Goal: Navigation & Orientation: Find specific page/section

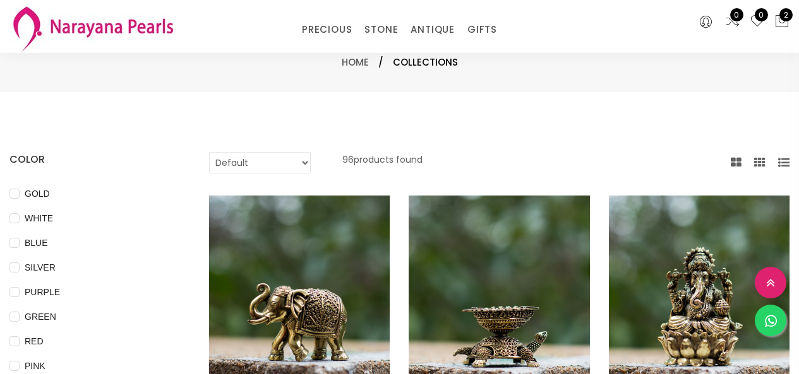
select select "INR"
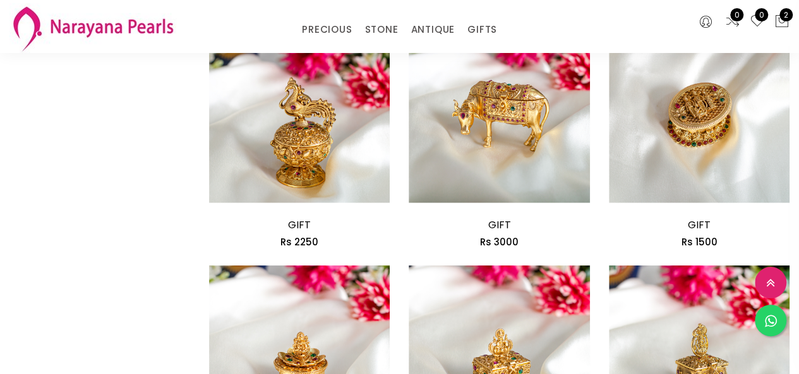
scroll to position [1389, 0]
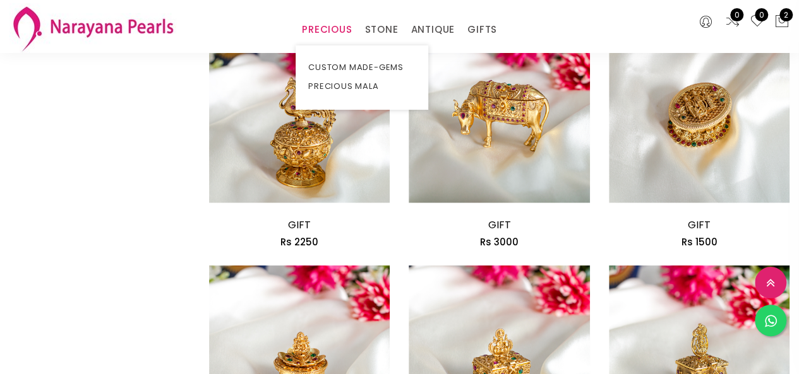
click at [337, 35] on link "PRECIOUS" at bounding box center [327, 29] width 50 height 19
click at [361, 65] on link "CUSTOM MADE-GEMS" at bounding box center [361, 67] width 107 height 19
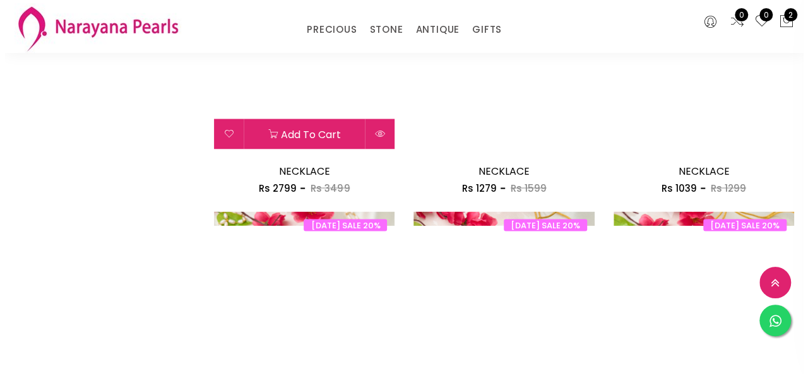
scroll to position [1136, 0]
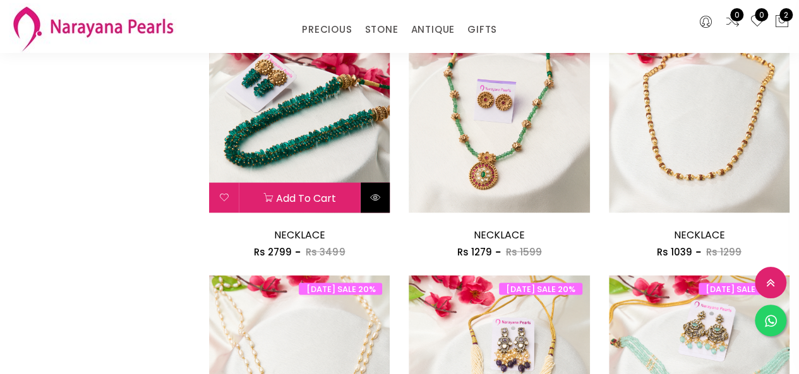
click at [371, 194] on icon at bounding box center [375, 197] width 10 height 10
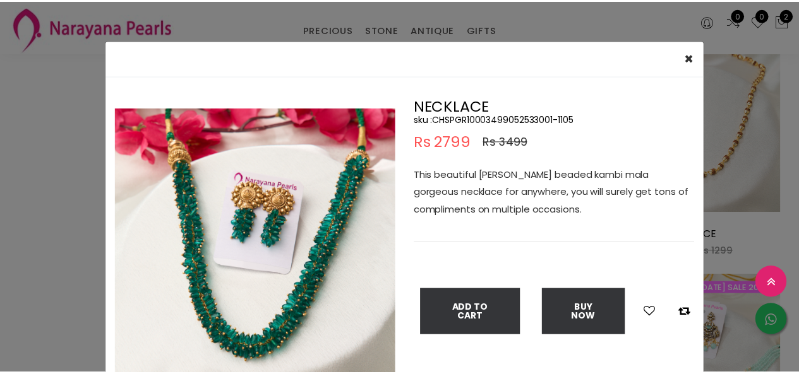
scroll to position [63, 0]
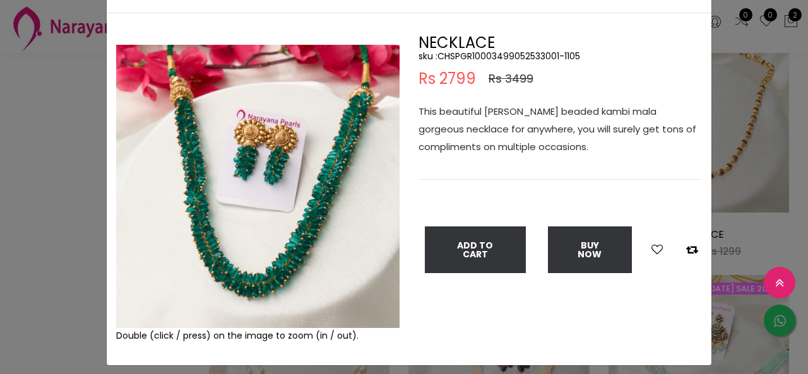
click at [57, 146] on div "× Close Double (click / press) on the image to zoom (in / out). NECKLACE sku : …" at bounding box center [404, 187] width 808 height 374
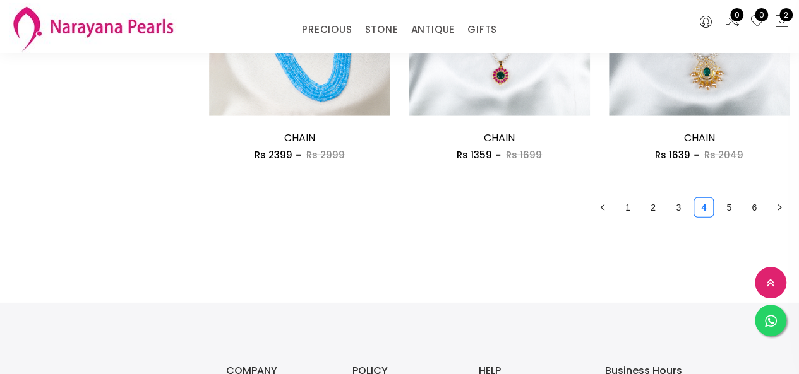
scroll to position [1768, 0]
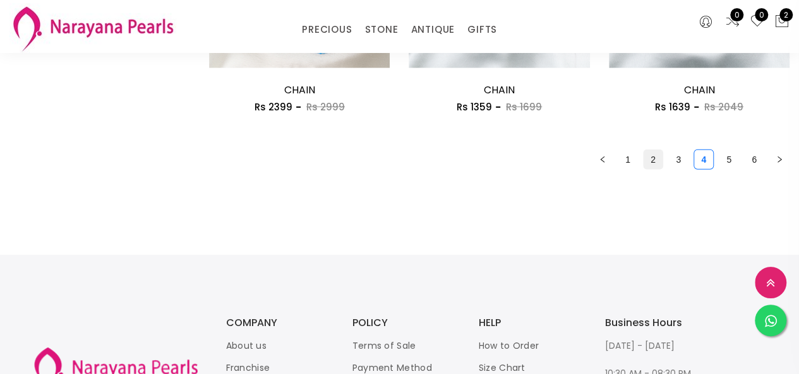
click at [652, 169] on link "2" at bounding box center [652, 159] width 19 height 19
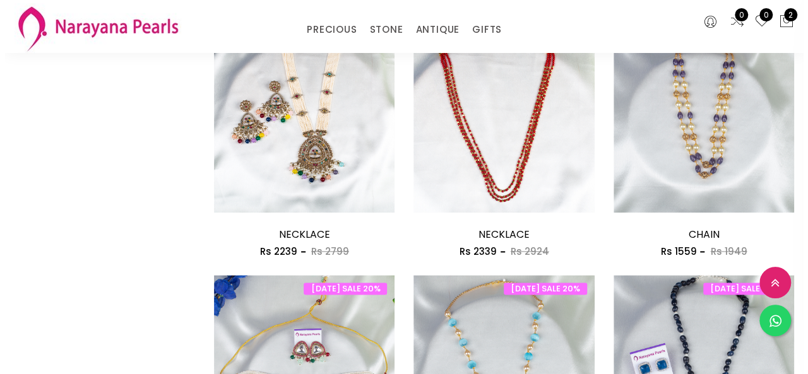
scroll to position [631, 0]
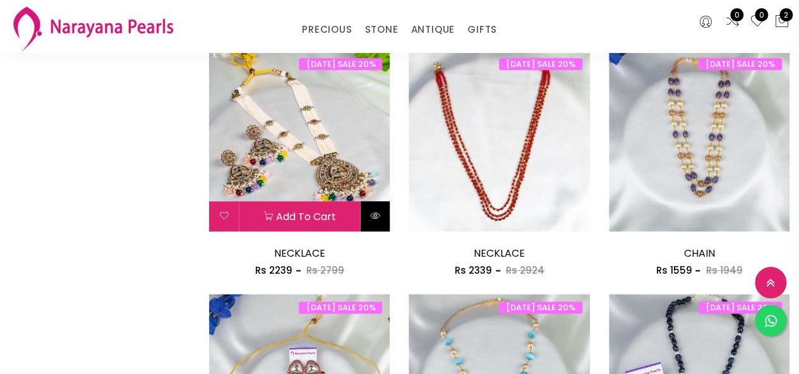
click at [378, 222] on button at bounding box center [375, 216] width 30 height 30
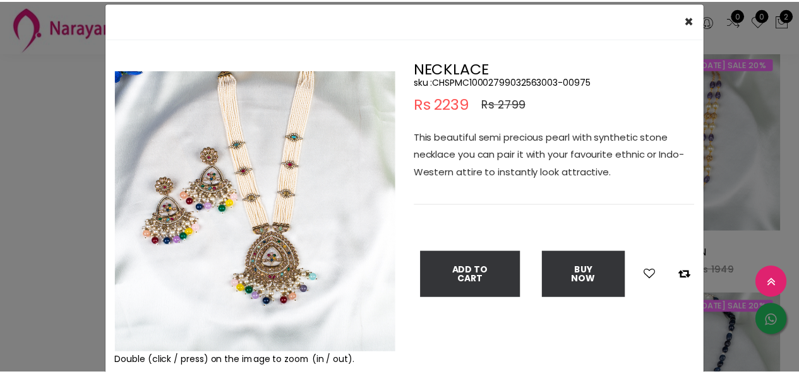
scroll to position [63, 0]
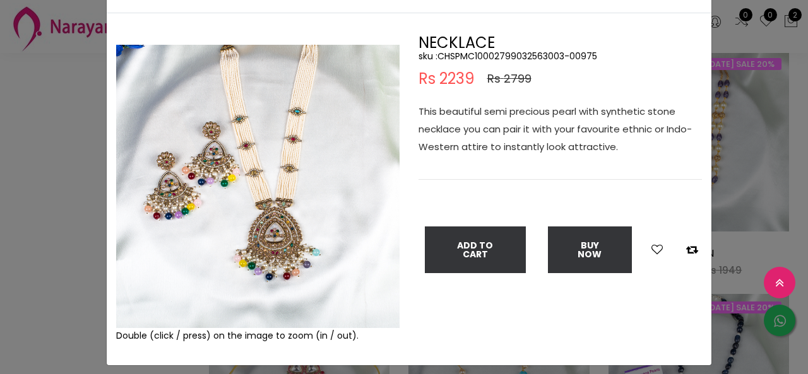
drag, startPoint x: 112, startPoint y: 44, endPoint x: 122, endPoint y: 169, distance: 126.0
click at [122, 180] on img at bounding box center [257, 186] width 283 height 283
click at [17, 224] on div "× Close Double (click / press) on the image to zoom (in / out). NECKLACE sku : …" at bounding box center [404, 187] width 808 height 374
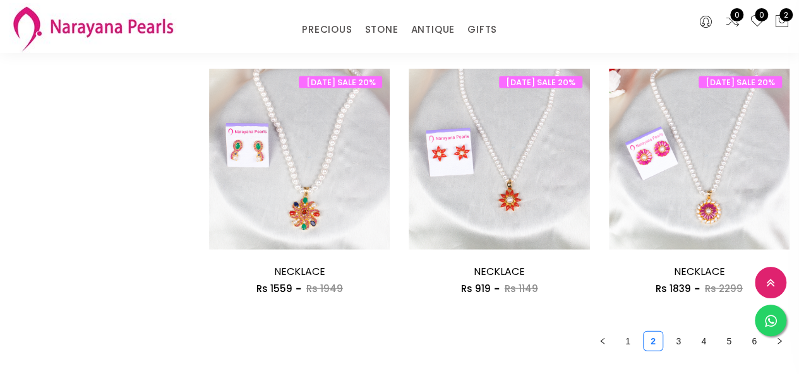
scroll to position [1641, 0]
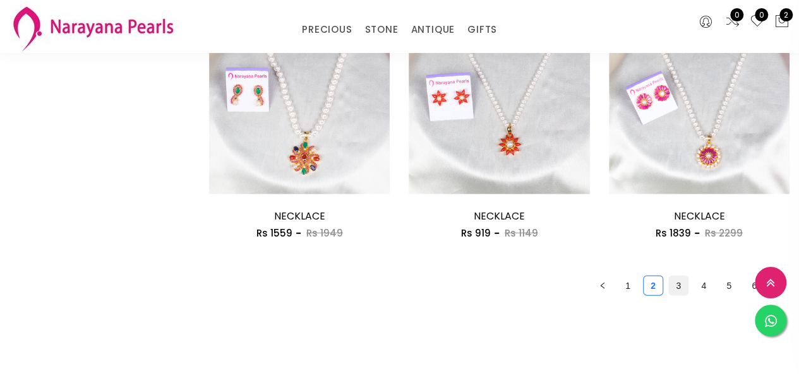
click at [676, 290] on link "3" at bounding box center [678, 286] width 19 height 19
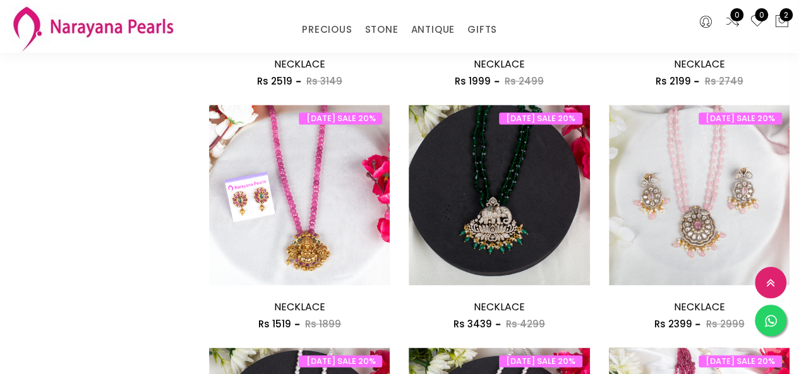
scroll to position [1922, 0]
